Goal: Task Accomplishment & Management: Use online tool/utility

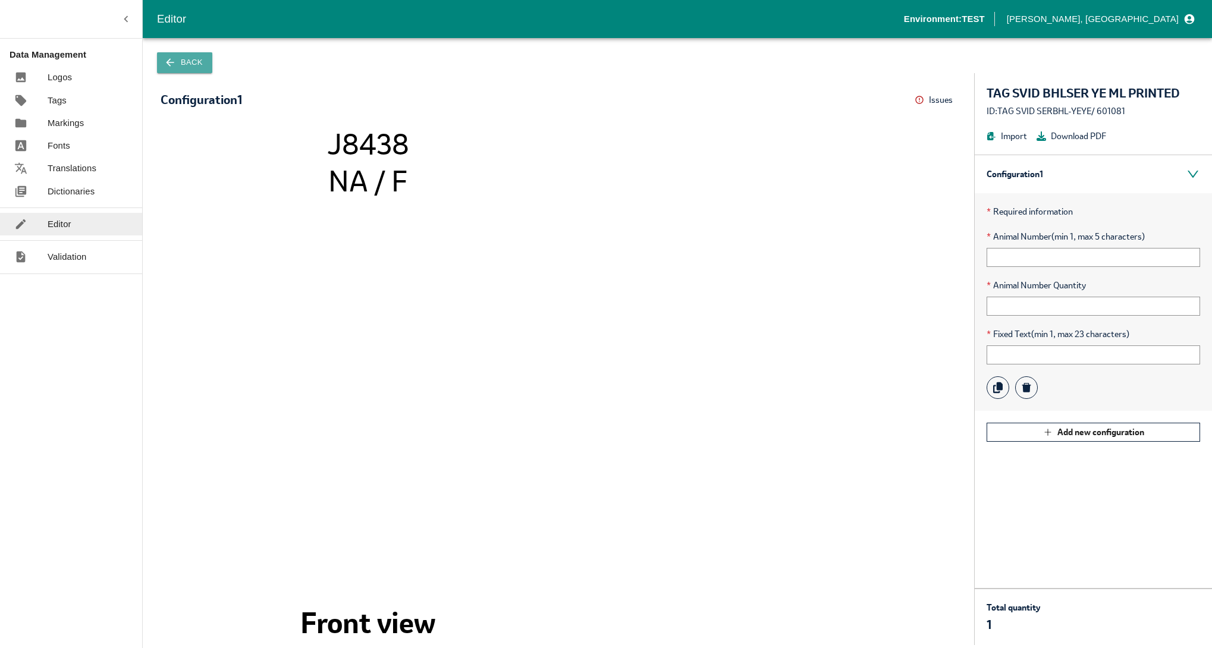
click at [192, 61] on button "Back" at bounding box center [184, 62] width 55 height 21
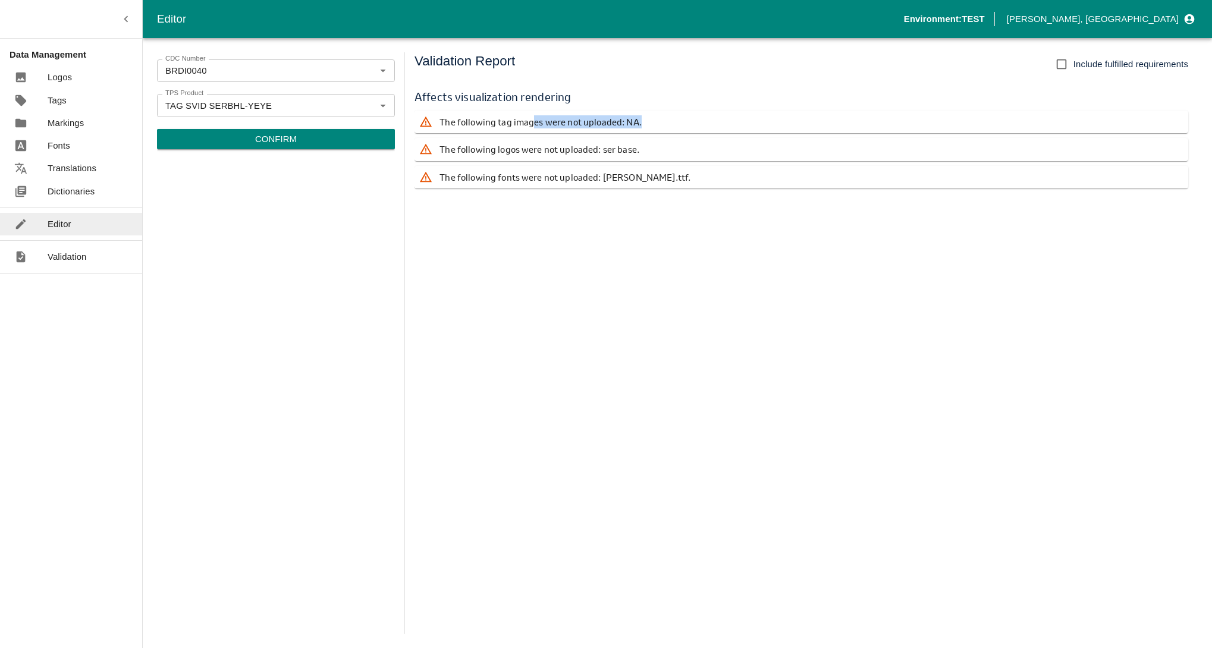
drag, startPoint x: 533, startPoint y: 122, endPoint x: 661, endPoint y: 117, distance: 128.0
click at [661, 117] on div "The following tag images were not uploaded: NA." at bounding box center [802, 122] width 774 height 23
click at [545, 191] on div "Affects visualization rendering The following tag images were not uploaded: NA.…" at bounding box center [802, 139] width 774 height 120
click at [88, 225] on div "Editor" at bounding box center [71, 224] width 142 height 23
click at [265, 138] on p "Confirm" at bounding box center [276, 139] width 42 height 13
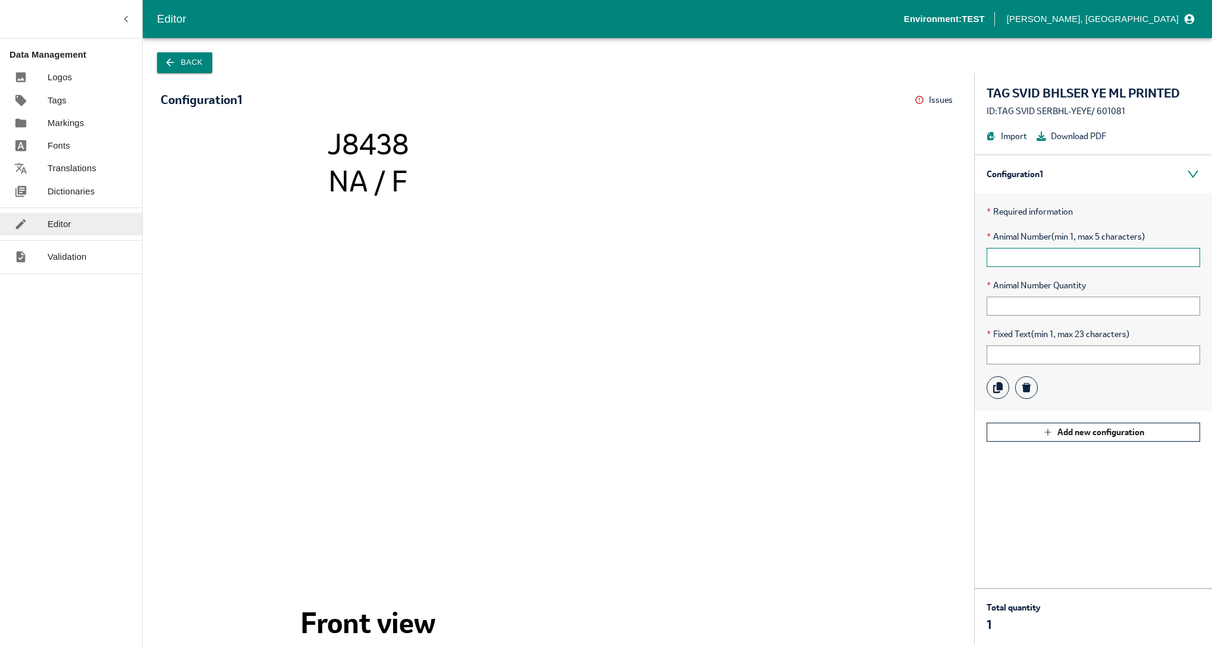
click at [1071, 258] on input "text" at bounding box center [1094, 257] width 214 height 19
type input "12345"
click at [1063, 303] on input "text" at bounding box center [1094, 306] width 214 height 19
type input "1"
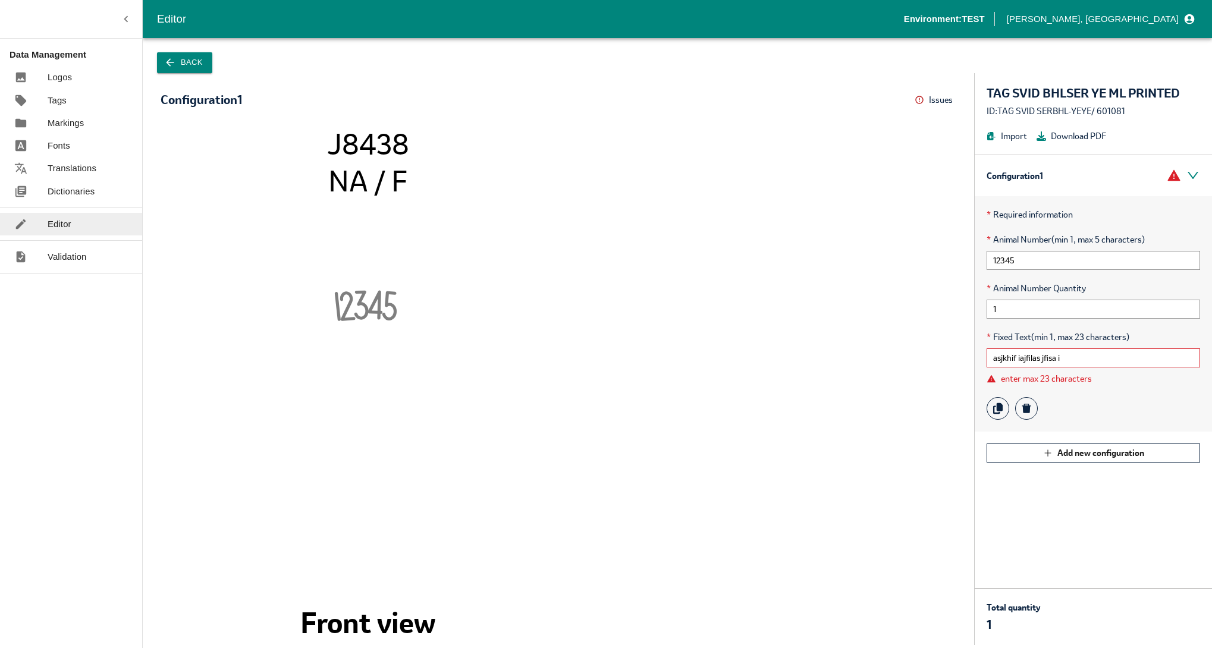
type input "asjkhif iajfilas jfisa i"
click at [529, 302] on image at bounding box center [368, 412] width 368 height 368
drag, startPoint x: 352, startPoint y: 300, endPoint x: 331, endPoint y: 301, distance: 20.8
click at [331, 301] on icon "1234 5 J8438 NA / F Front view" at bounding box center [558, 380] width 772 height 506
drag, startPoint x: 331, startPoint y: 301, endPoint x: 353, endPoint y: 302, distance: 22.0
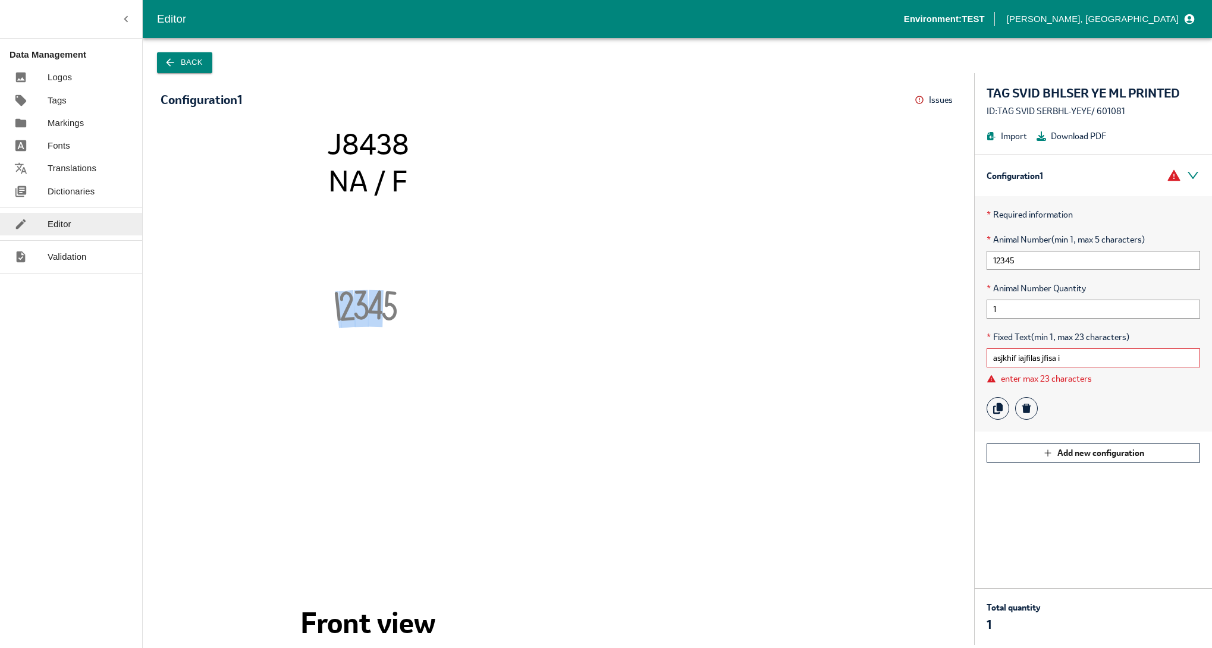
click at [353, 302] on tspan "1234" at bounding box center [359, 309] width 49 height 39
click at [921, 98] on icon at bounding box center [920, 100] width 10 height 10
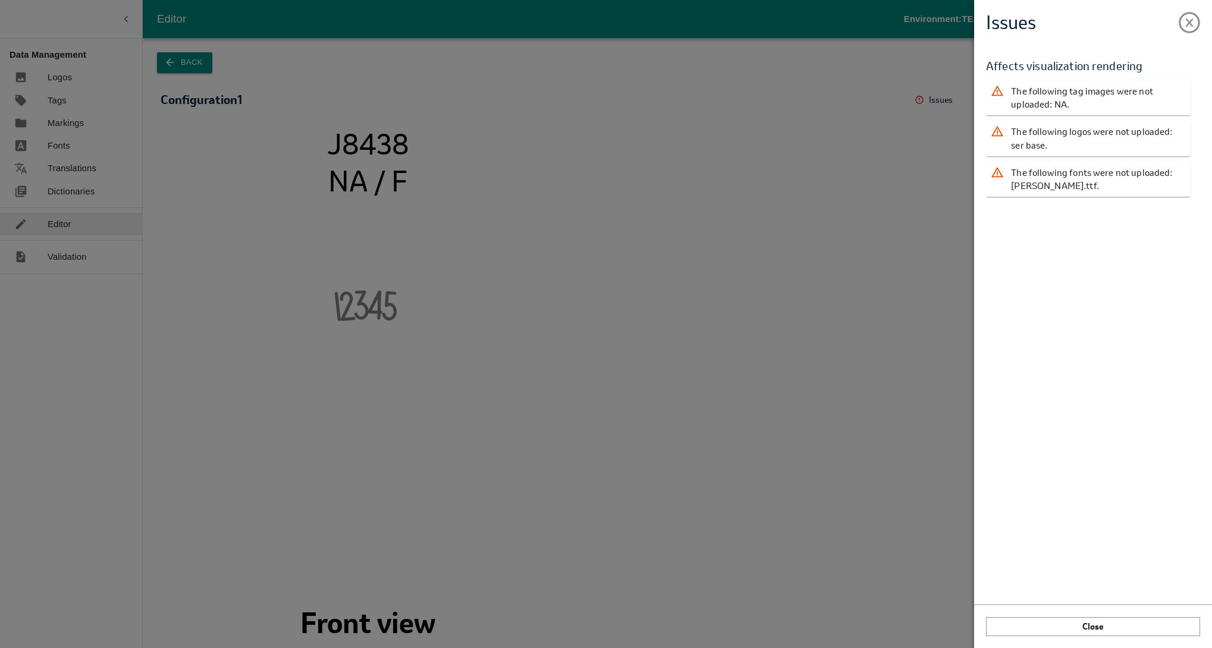
click at [905, 147] on div "Issues Validation Report Affects visualization rendering The following tag imag…" at bounding box center [606, 324] width 1212 height 648
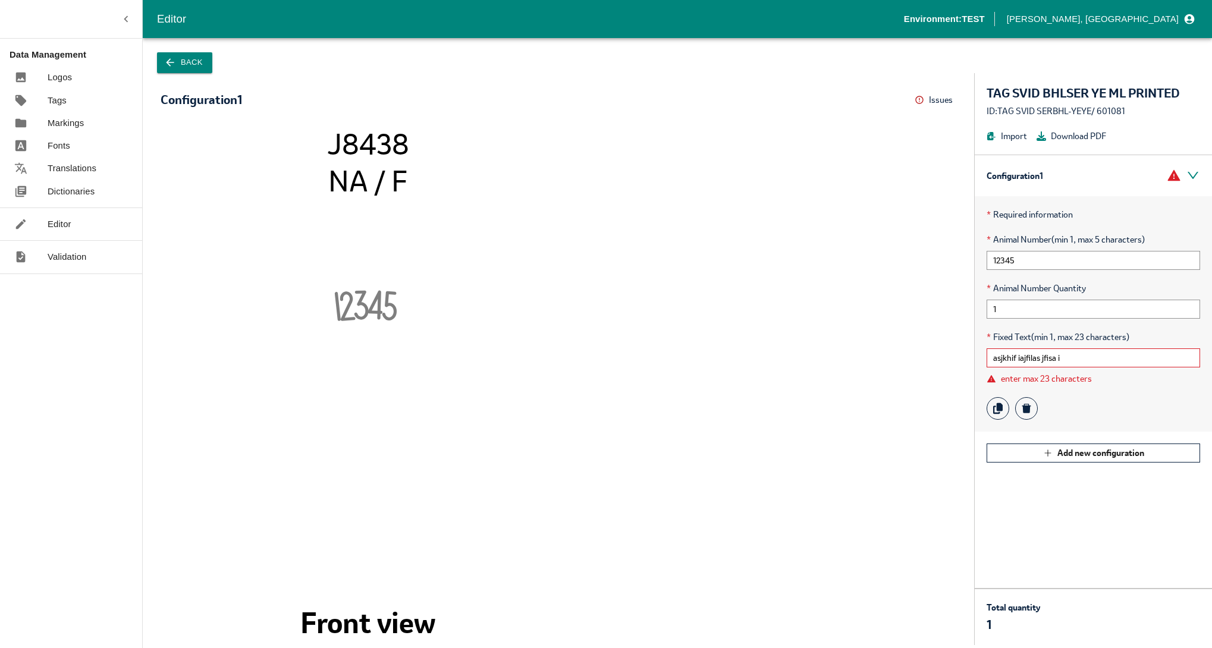
click at [59, 225] on p "Editor" at bounding box center [60, 224] width 24 height 13
click at [51, 76] on p "Logos" at bounding box center [60, 77] width 24 height 13
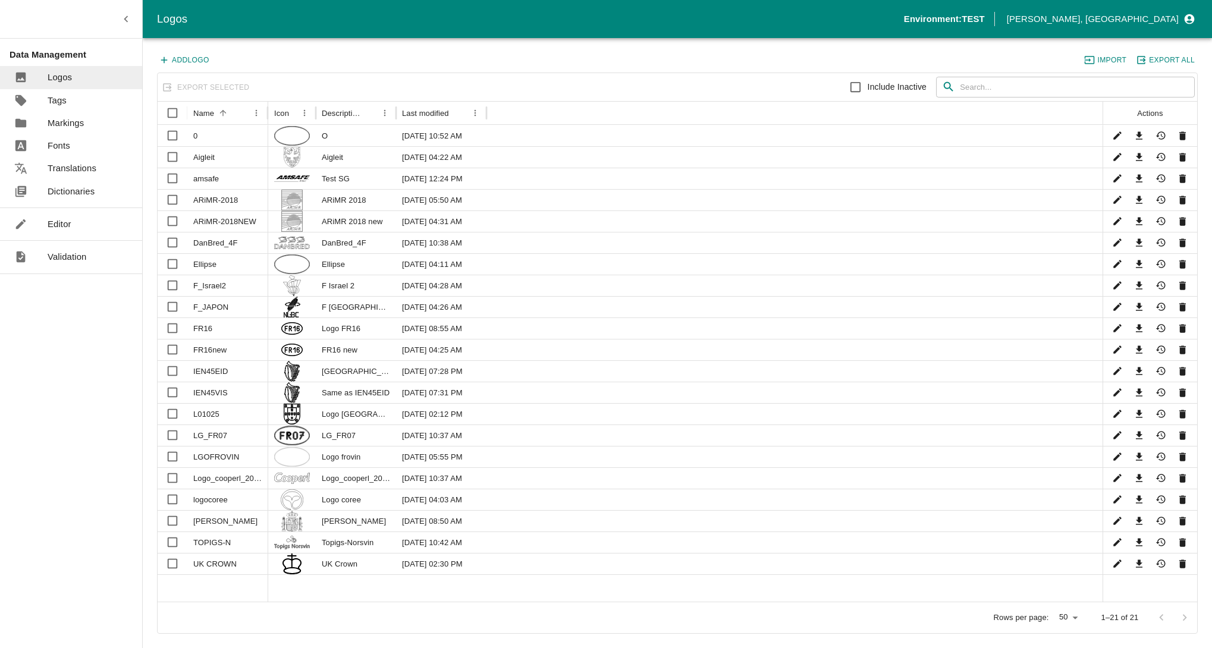
click at [56, 228] on p "Editor" at bounding box center [60, 224] width 24 height 13
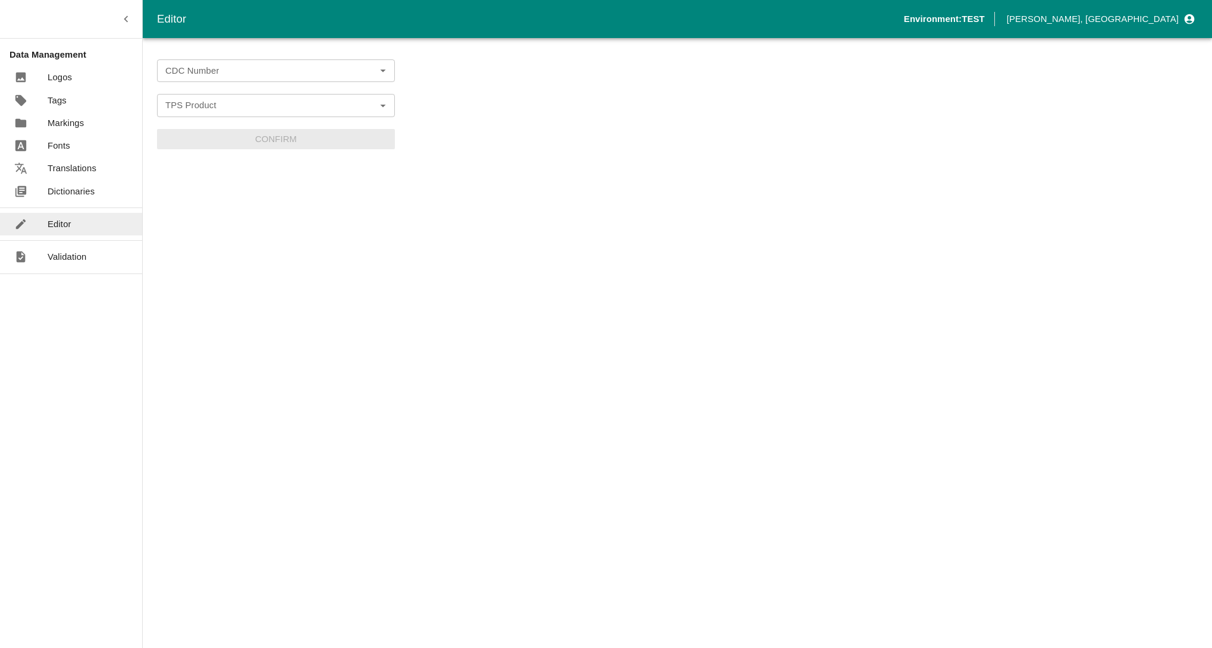
click at [235, 68] on input "CDC Number" at bounding box center [266, 70] width 211 height 15
click at [226, 95] on li "BRDI0040" at bounding box center [276, 97] width 238 height 20
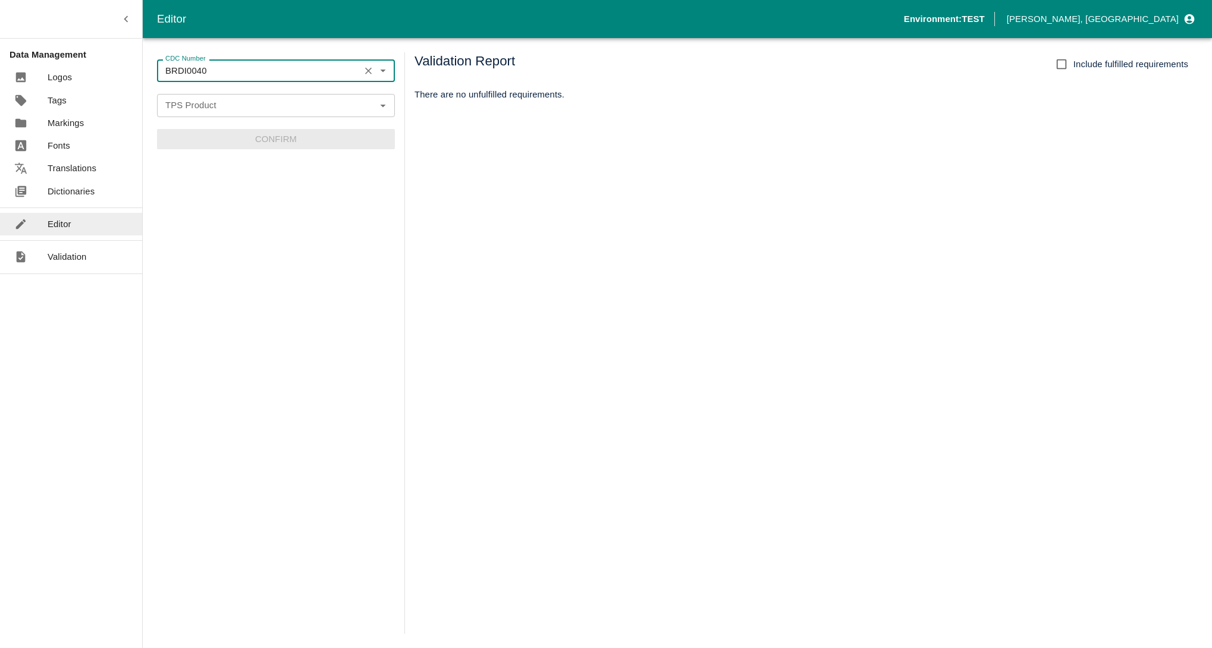
type input "BRDI0040"
click at [217, 105] on input "TPS Product" at bounding box center [266, 105] width 211 height 15
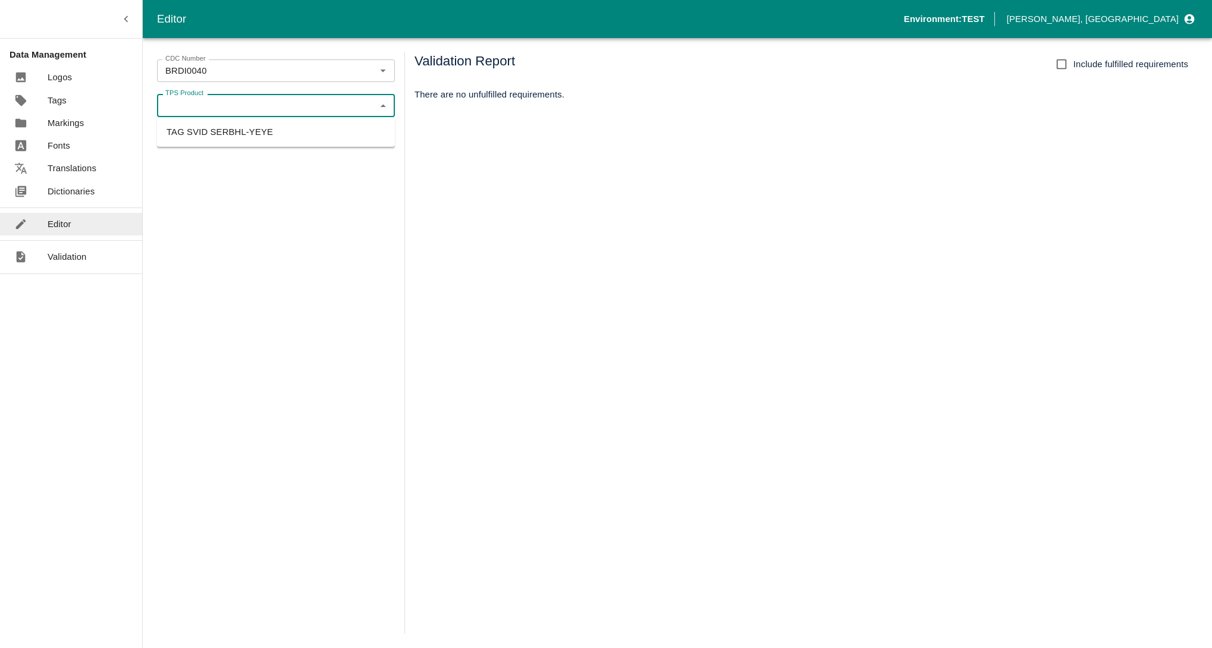
drag, startPoint x: 215, startPoint y: 120, endPoint x: 210, endPoint y: 131, distance: 12.5
click at [210, 131] on ul "TAG SVID SERBHL-YEYE" at bounding box center [276, 132] width 238 height 30
click at [210, 131] on li "TAG SVID SERBHL-YEYE" at bounding box center [276, 132] width 238 height 20
type input "TAG SVID SERBHL-YEYE"
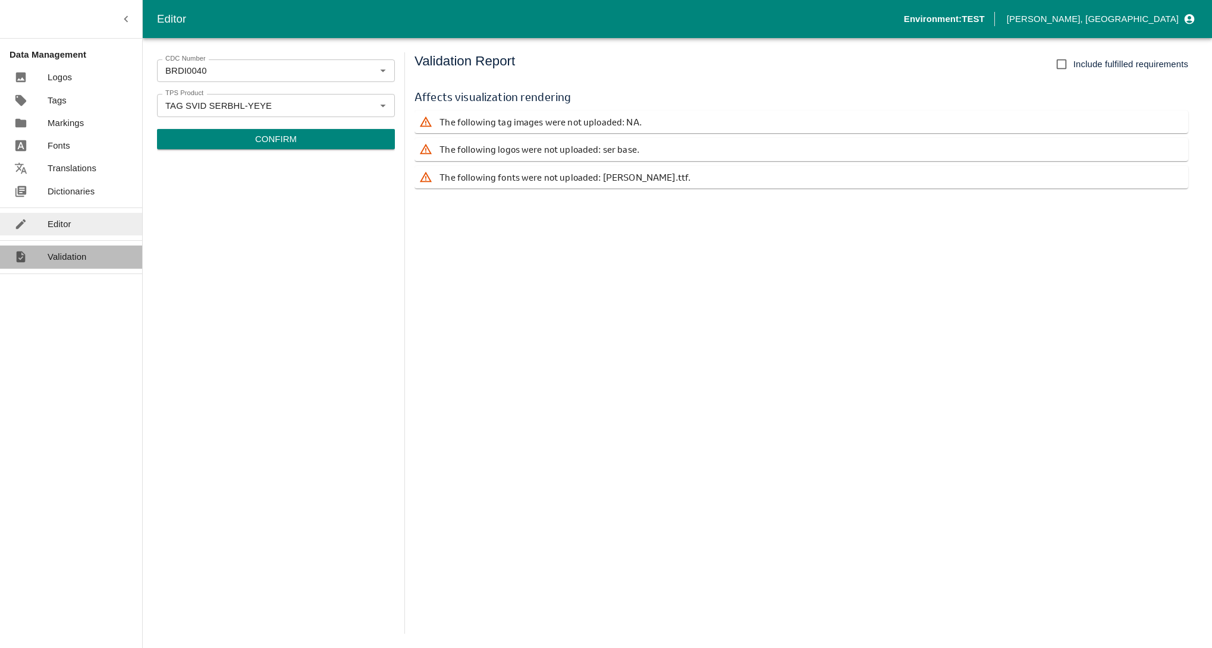
click at [50, 261] on p "Validation" at bounding box center [67, 256] width 39 height 13
